Goal: Register for event/course

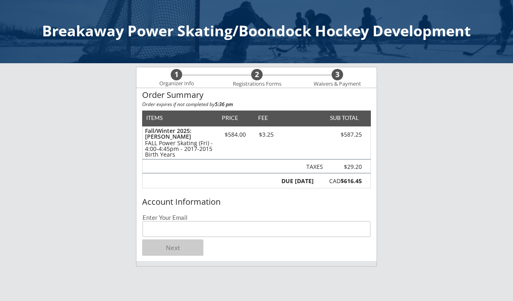
click at [192, 235] on input "email" at bounding box center [257, 229] width 228 height 16
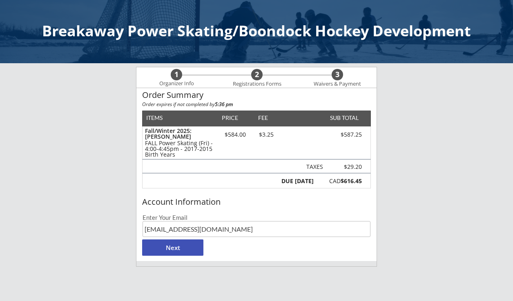
type input "[EMAIL_ADDRESS][DOMAIN_NAME]"
click at [167, 252] on button "Next" at bounding box center [172, 248] width 61 height 16
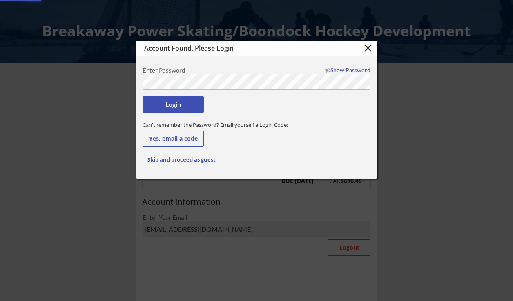
type input "[EMAIL_ADDRESS][DOMAIN_NAME]"
type input "[PERSON_NAME]"
type input "[PHONE_NUMBER]"
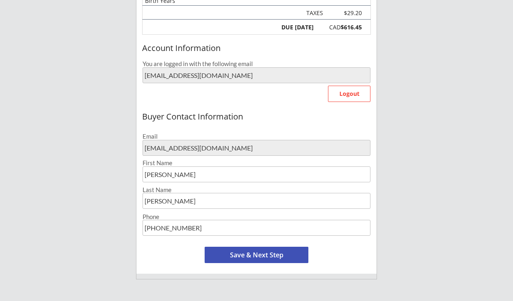
scroll to position [172, 0]
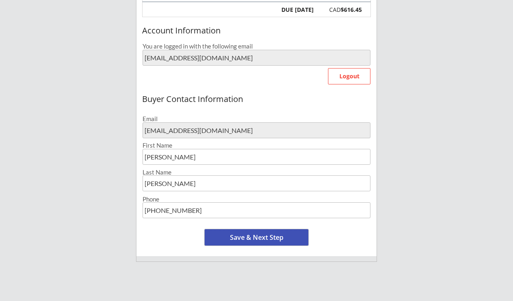
click at [237, 240] on button "Save & Next Step" at bounding box center [257, 238] width 104 height 16
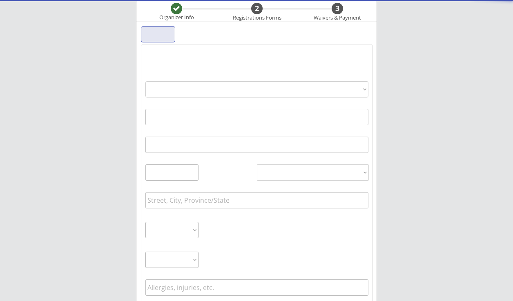
select select ""PLACEHOLDER_1427118222253""
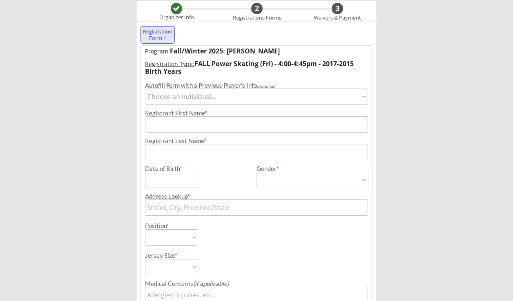
scroll to position [59, 0]
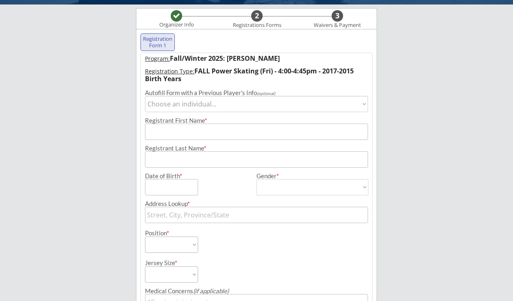
click at [145, 96] on select "Choose an individual... [PERSON_NAME]" at bounding box center [256, 104] width 223 height 16
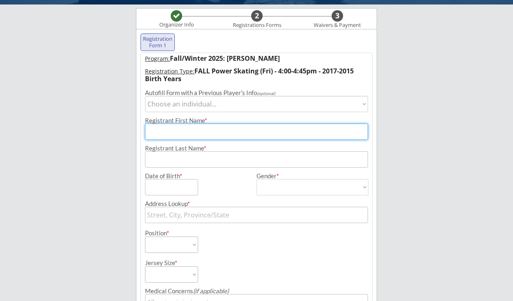
click at [170, 129] on input "input" at bounding box center [256, 132] width 223 height 16
type input "Jack"
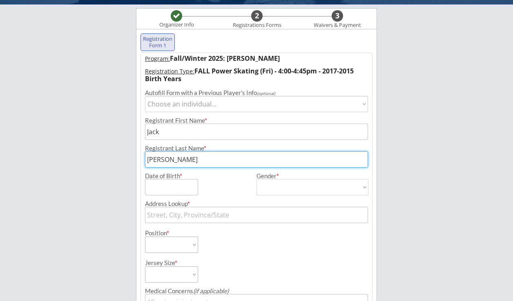
type input "[PERSON_NAME]"
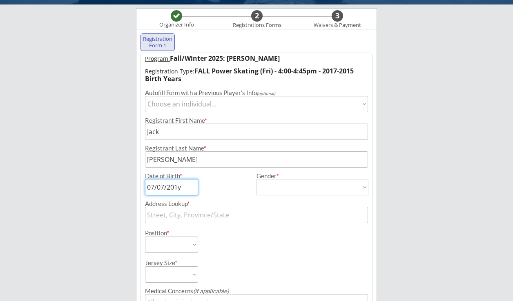
type input "[DATE]"
select select ""[DEMOGRAPHIC_DATA]""
click option "[DEMOGRAPHIC_DATA]" at bounding box center [0, 0] width 0 height 0
type input "[DEMOGRAPHIC_DATA]"
click at [163, 220] on input "text" at bounding box center [256, 215] width 223 height 16
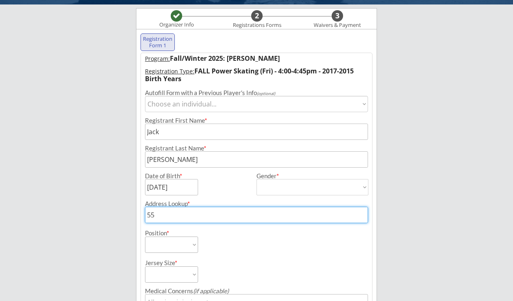
type input "55"
type input "[STREET_ADDRESS][PERSON_NAME]"
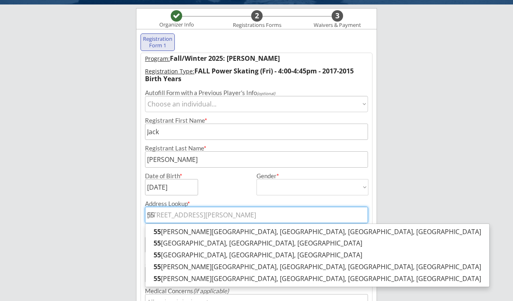
type input "55 L"
type input "[STREET_ADDRESS][US_STATE]"
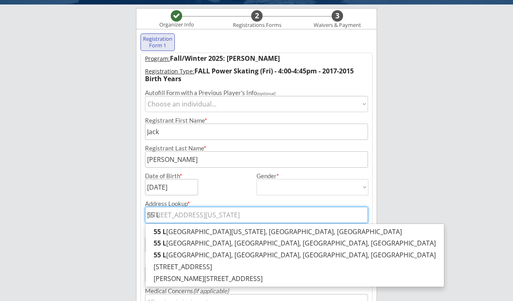
type input "55 La"
type input "[STREET_ADDRESS]"
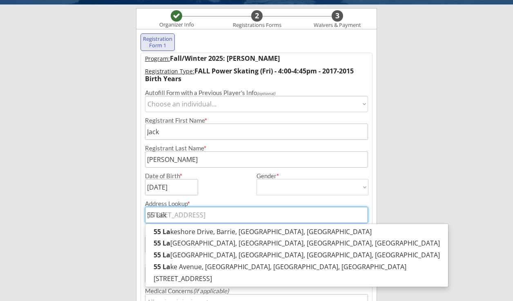
type input "55 Lake"
type input "[STREET_ADDRESS]"
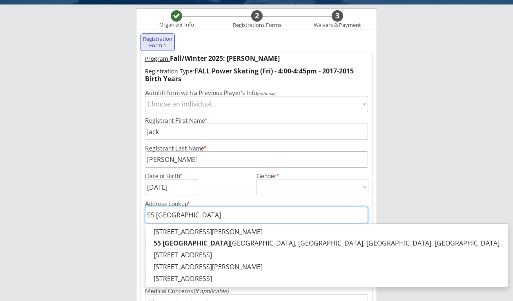
type input "55 Lake Sun"
type input "[STREET_ADDRESS]"
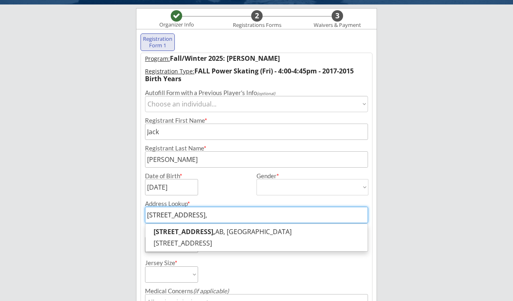
type input "[STREET_ADDRESS]"
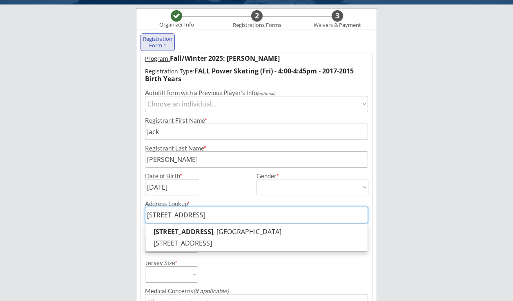
type input "[STREET_ADDRESS]"
click at [105, 247] on div "Breakaway Power Skating/Boondock Hockey Development Organizer Info 2 Registrati…" at bounding box center [256, 231] width 513 height 580
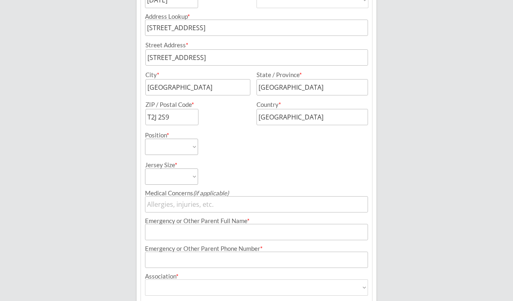
scroll to position [247, 0]
click at [145, 138] on select "Forward Defense Goalie" at bounding box center [171, 146] width 53 height 16
select select ""Defense""
click option "Defense" at bounding box center [0, 0] width 0 height 0
click at [145, 168] on select "Youth S Youth M Youth L Youth XL Adult S Adult M Adult L Adult XL" at bounding box center [171, 176] width 53 height 16
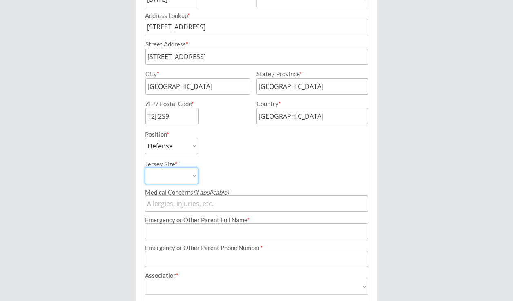
select select ""Youth M""
click option "Youth M" at bounding box center [0, 0] width 0 height 0
click at [174, 202] on input "input" at bounding box center [256, 204] width 223 height 16
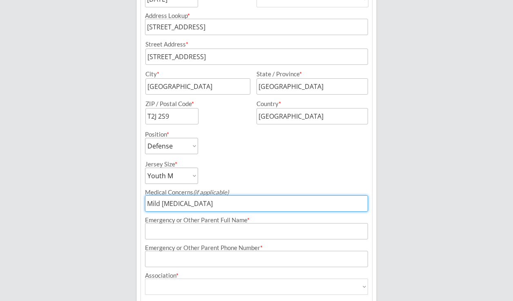
type input "Mild [MEDICAL_DATA]"
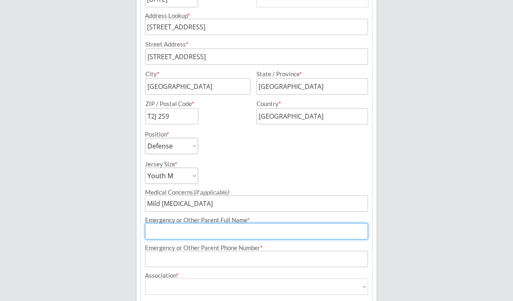
click at [170, 232] on input "input" at bounding box center [256, 231] width 223 height 16
type input "[PERSON_NAME]"
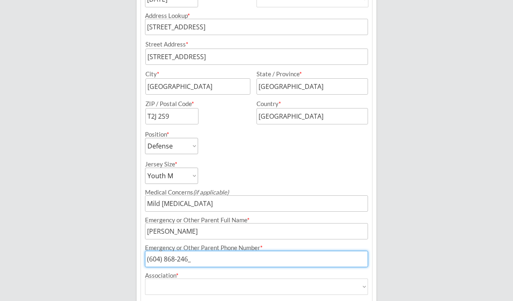
type input "[PHONE_NUMBER]"
click at [145, 279] on select "Airdrie Blackfoot Hockey Association Bow River Bruins Bow Valley Hockey Society…" at bounding box center [256, 287] width 223 height 16
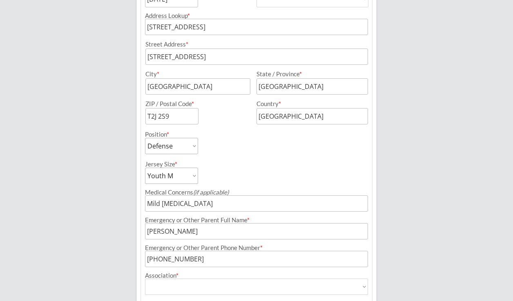
select select ""Knights Hockey Club""
click option "Knights Hockey Club" at bounding box center [0, 0] width 0 height 0
type input "Knights Hockey Club"
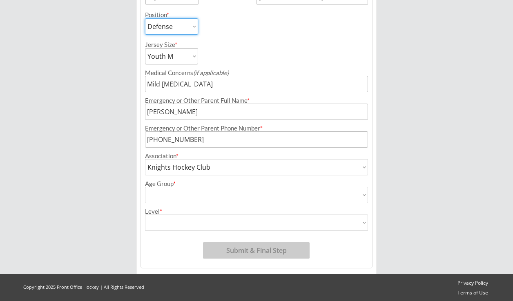
scroll to position [368, 0]
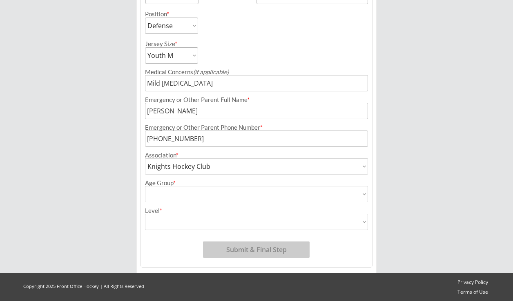
click at [145, 186] on select "House League U7 U9 U11 U13 U15 U16 U18 U21 College/University Active Start U10 …" at bounding box center [256, 194] width 223 height 16
select select ""U11""
click option "U11" at bounding box center [0, 0] width 0 height 0
type input "U11"
click at [145, 214] on select "Division 1 Division 2 Division 3 Division 4 Division 5 Division 6 Division 7 AA…" at bounding box center [256, 222] width 223 height 16
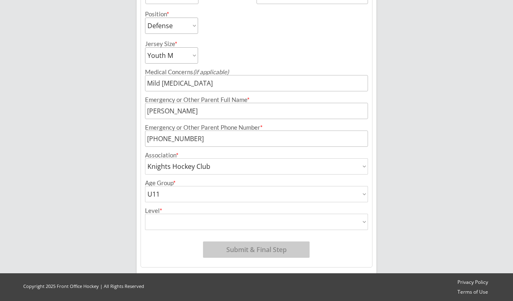
select select ""Division 4""
click option "Division 4" at bounding box center [0, 0] width 0 height 0
type input "Division 4"
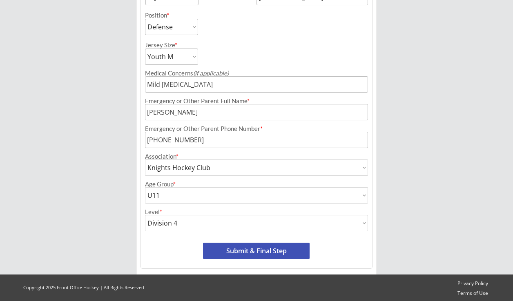
scroll to position [367, 0]
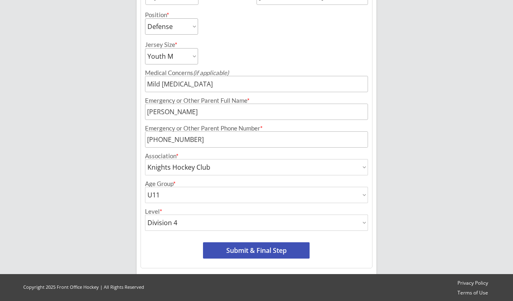
click at [258, 253] on button "Submit & Final Step" at bounding box center [256, 251] width 107 height 16
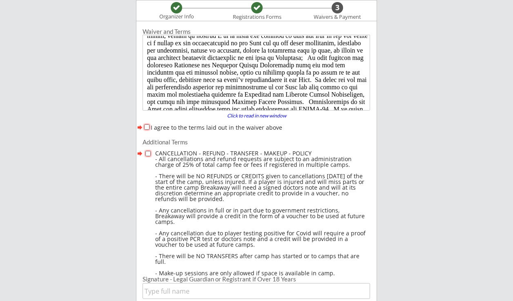
scroll to position [209, 0]
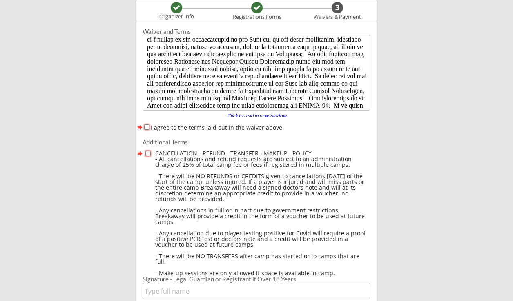
click at [148, 128] on input "I agree to the terms laid out in the waiver above" at bounding box center [146, 127] width 5 height 5
checkbox input "true"
click at [148, 154] on input "checkbox" at bounding box center [147, 153] width 5 height 5
checkbox input "true"
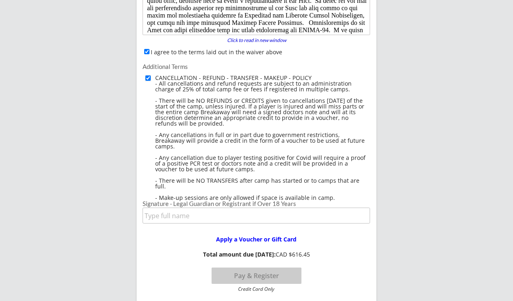
scroll to position [147, 0]
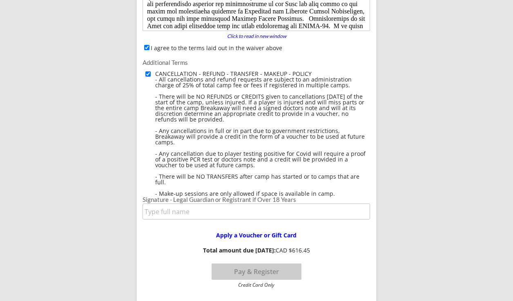
click at [203, 212] on input "input" at bounding box center [257, 212] width 228 height 16
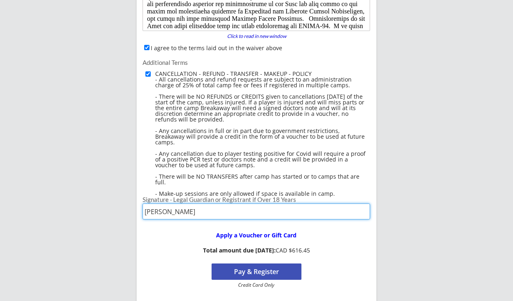
type input "[PERSON_NAME]"
click at [248, 272] on button "Pay & Register" at bounding box center [257, 272] width 90 height 16
